Goal: Check status: Check status

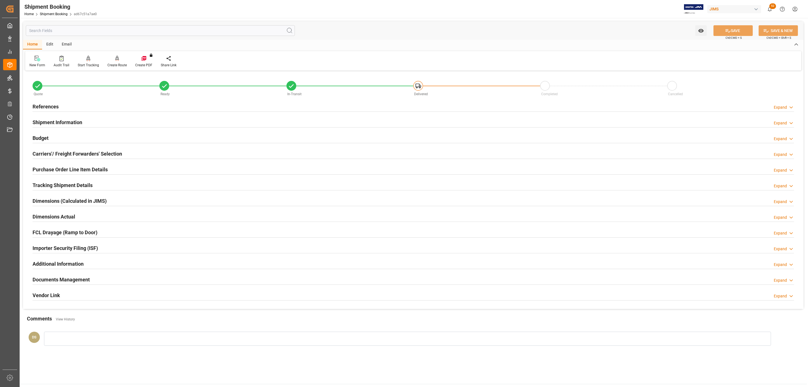
click at [101, 151] on h2 "Carriers'/ Freight Forwarders' Selection" at bounding box center [77, 154] width 89 height 8
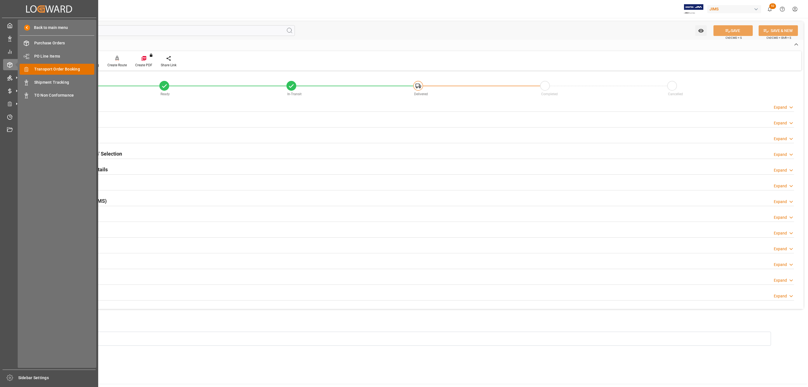
click at [73, 67] on span "Transport Order Booking" at bounding box center [64, 69] width 60 height 6
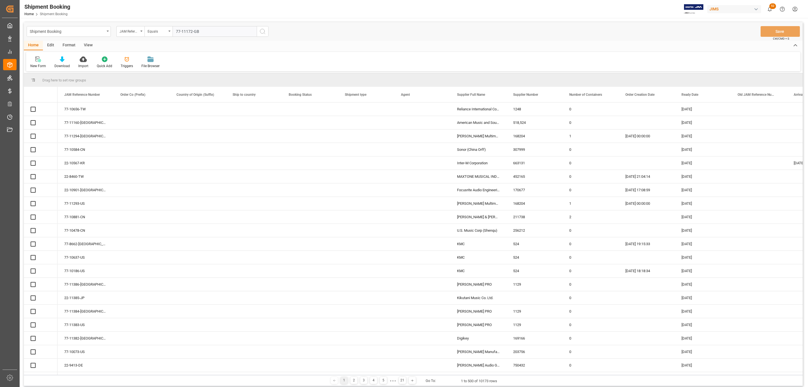
type input "77-11172-GB"
click at [263, 32] on icon "search button" at bounding box center [262, 31] width 7 height 7
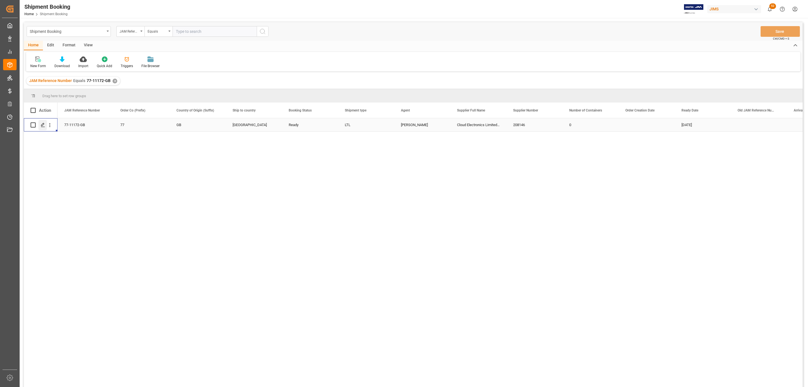
click at [43, 127] on div "Press SPACE to select this row." at bounding box center [42, 125] width 8 height 10
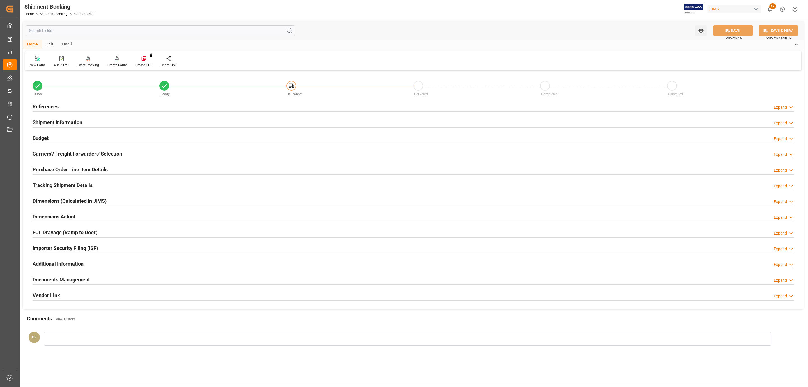
click at [63, 138] on div "Budget Expand" at bounding box center [413, 137] width 761 height 11
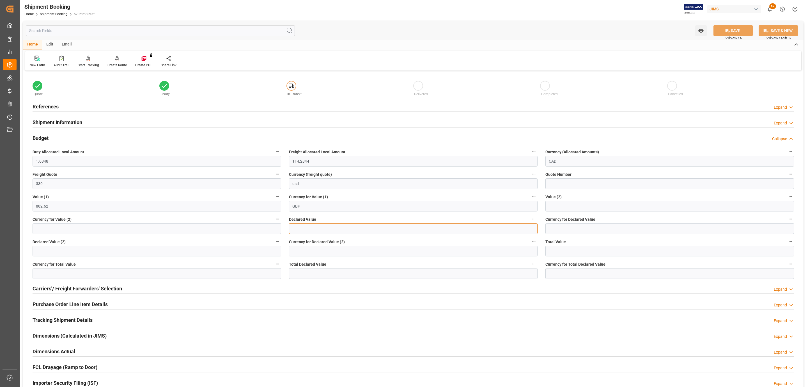
click at [306, 228] on input "text" at bounding box center [413, 228] width 249 height 11
type input "882.59"
type input "GBP"
click at [726, 34] on button "SAVE" at bounding box center [732, 30] width 39 height 11
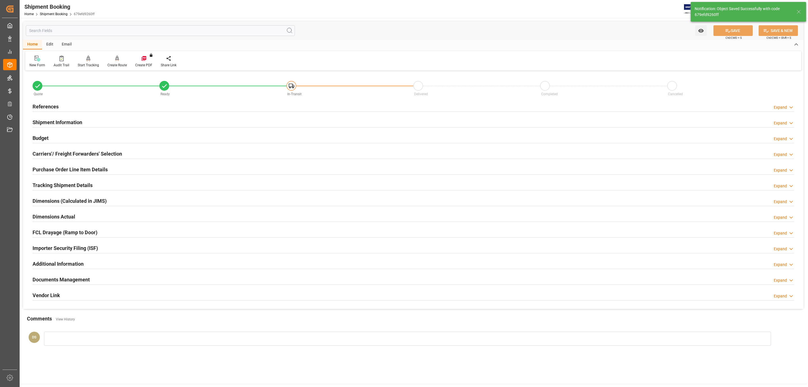
click at [62, 168] on h2 "Purchase Order Line Item Details" at bounding box center [70, 169] width 75 height 8
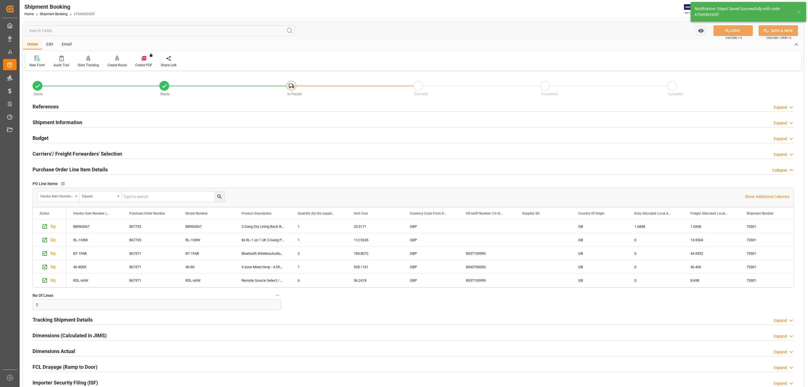
click at [62, 168] on h2 "Purchase Order Line Item Details" at bounding box center [70, 169] width 75 height 8
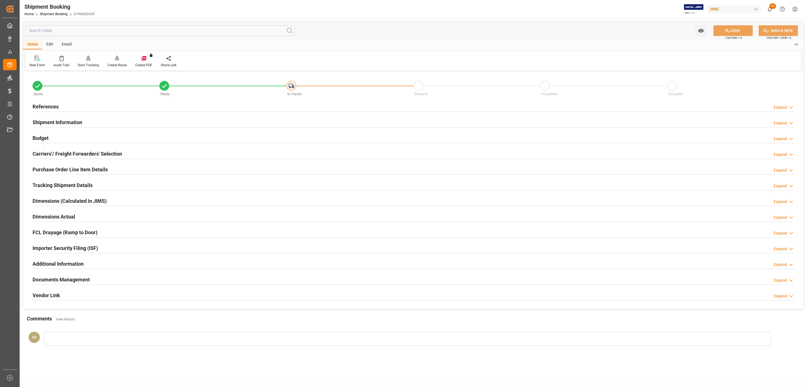
click at [43, 278] on h2 "Documents Management" at bounding box center [61, 279] width 57 height 8
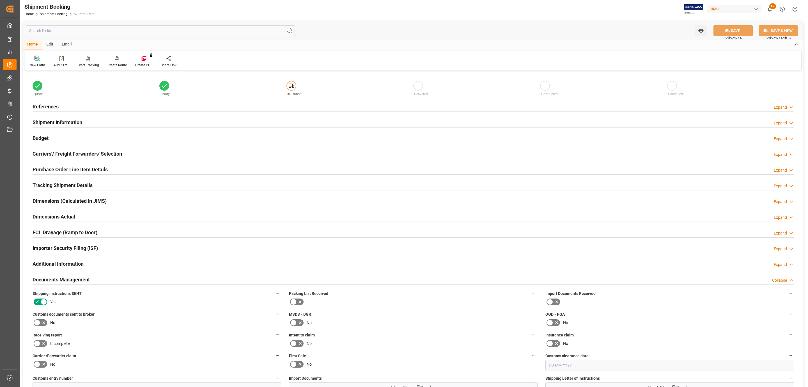
click at [41, 324] on icon at bounding box center [43, 322] width 7 height 7
click at [0, 0] on input "checkbox" at bounding box center [0, 0] width 0 height 0
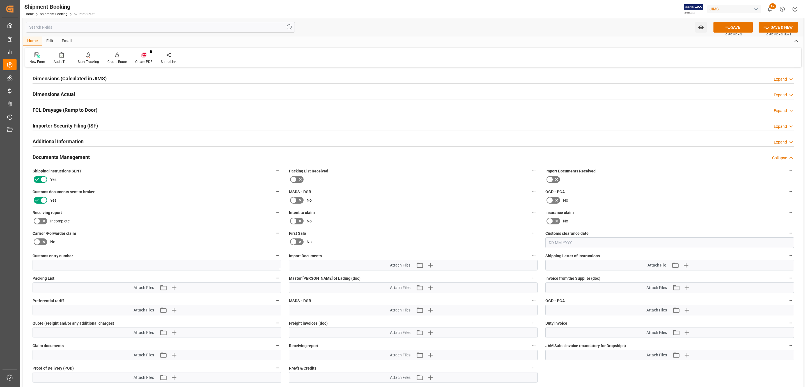
scroll to position [126, 0]
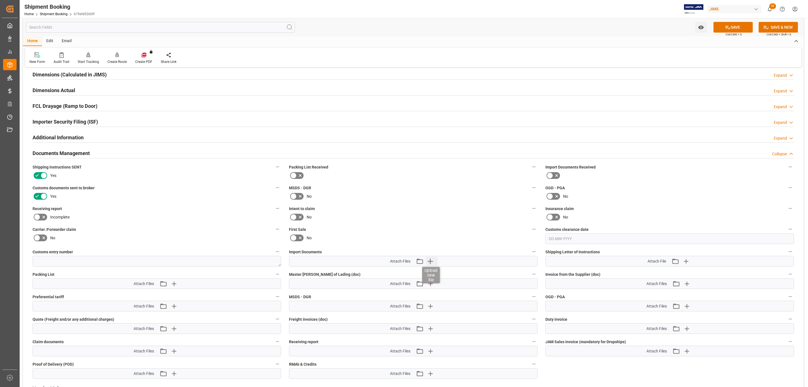
click at [431, 261] on icon "button" at bounding box center [430, 260] width 9 height 9
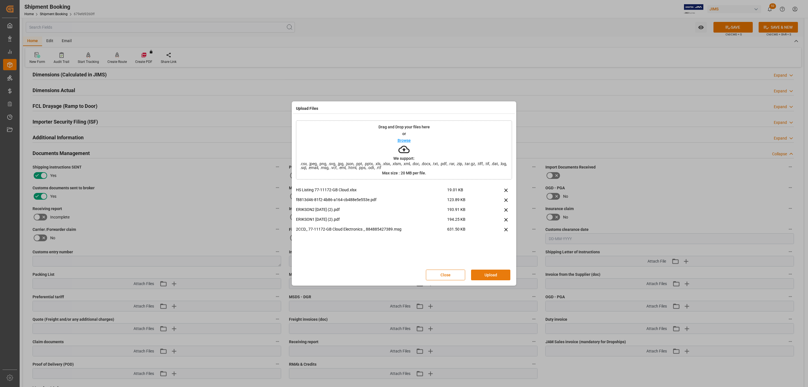
click at [496, 275] on button "Upload" at bounding box center [490, 274] width 39 height 11
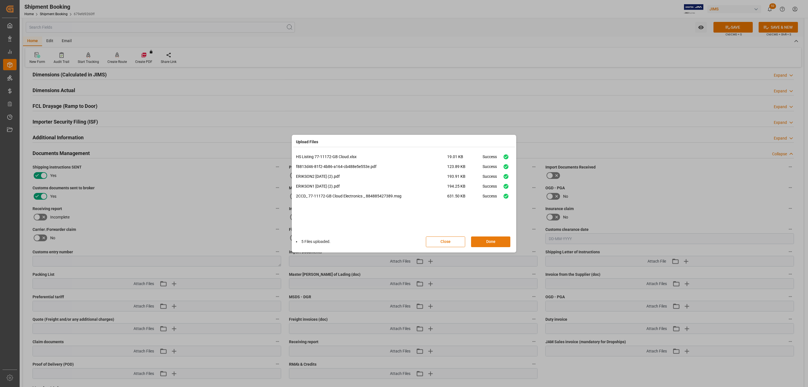
click at [479, 238] on button "Done" at bounding box center [490, 241] width 39 height 11
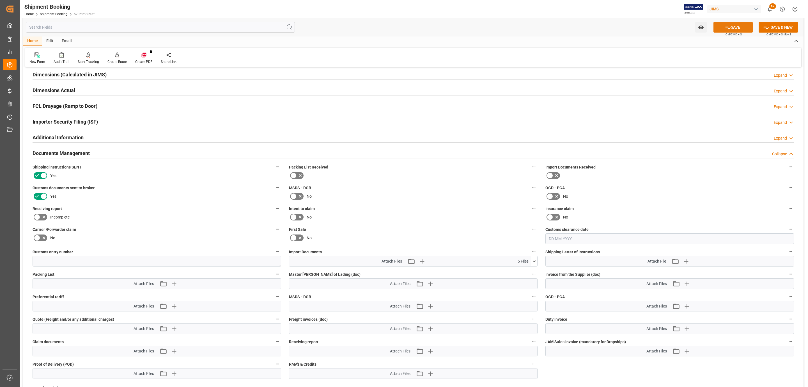
click at [730, 29] on button "SAVE" at bounding box center [732, 27] width 39 height 11
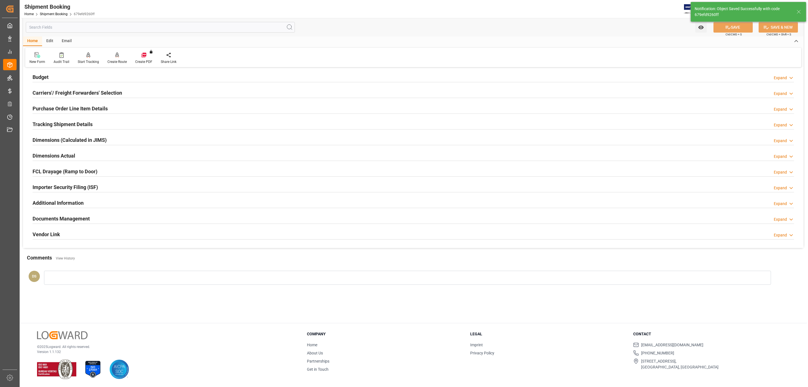
scroll to position [61, 0]
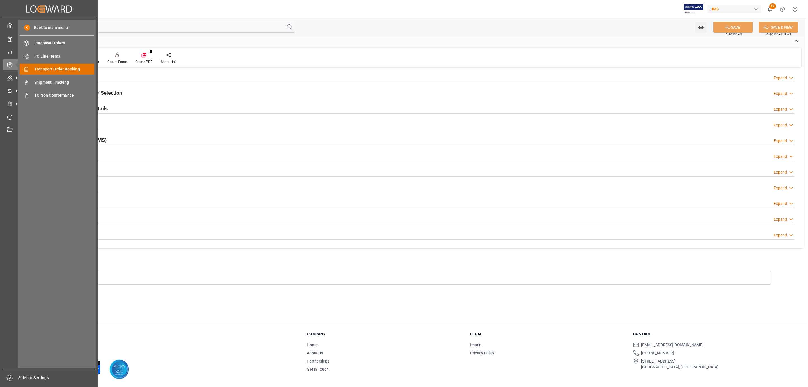
click at [73, 69] on span "Transport Order Booking" at bounding box center [64, 69] width 60 height 6
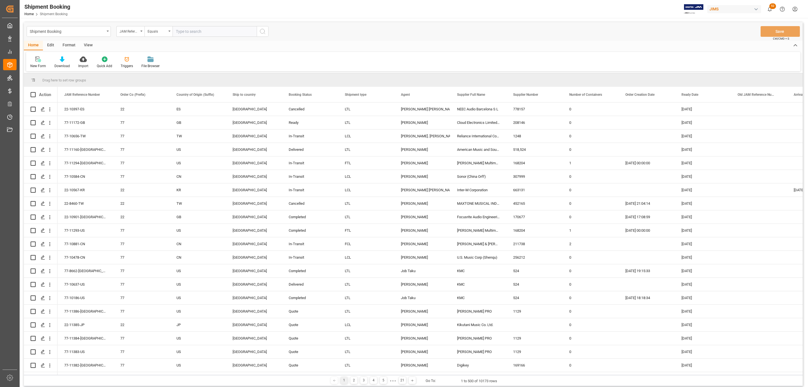
click at [206, 33] on input "text" at bounding box center [214, 31] width 84 height 11
paste input "77-10837-CN"
type input "77-10837-CN"
click at [265, 30] on icon "search button" at bounding box center [262, 31] width 7 height 7
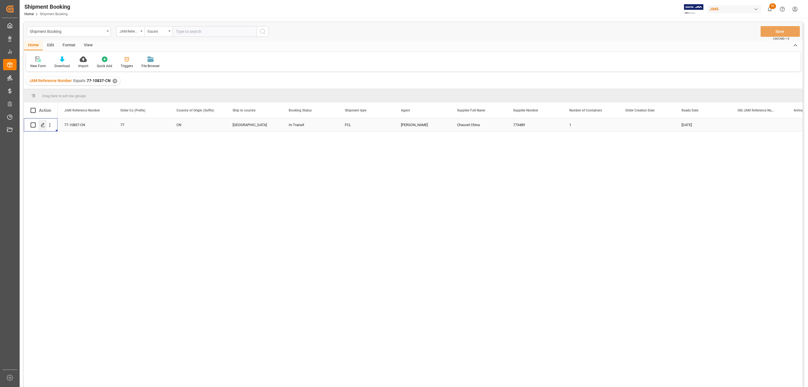
click at [43, 127] on line "Press SPACE to select this row." at bounding box center [42, 127] width 3 height 0
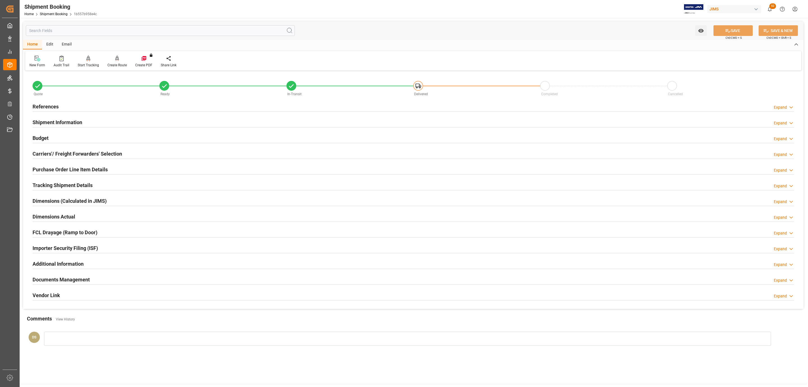
click at [53, 185] on h2 "Tracking Shipment Details" at bounding box center [63, 185] width 60 height 8
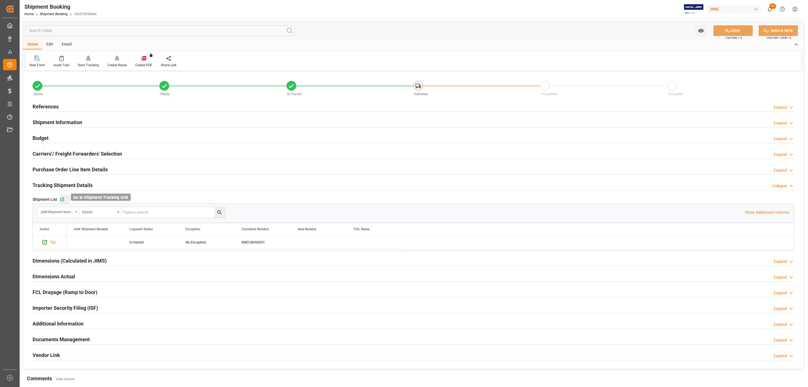
click at [61, 199] on icon "button" at bounding box center [62, 199] width 5 height 5
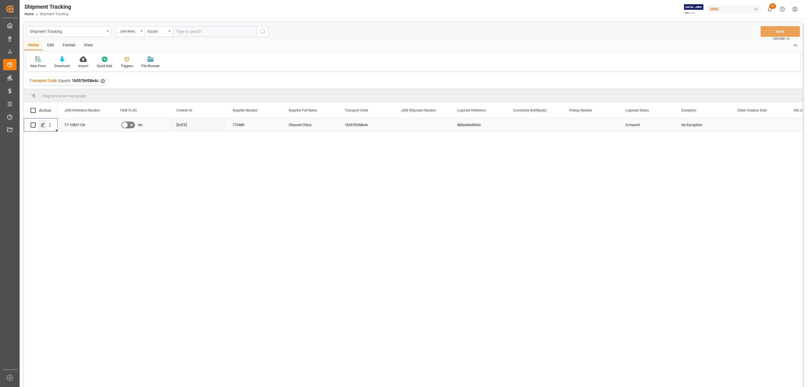
click at [42, 125] on icon "Press SPACE to select this row." at bounding box center [43, 125] width 4 height 4
